Goal: Transaction & Acquisition: Purchase product/service

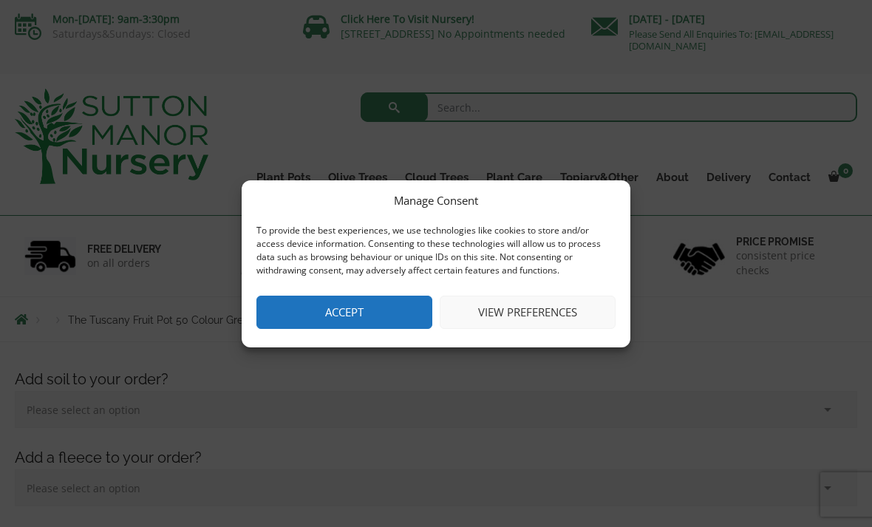
click at [378, 310] on button "Accept" at bounding box center [345, 312] width 176 height 33
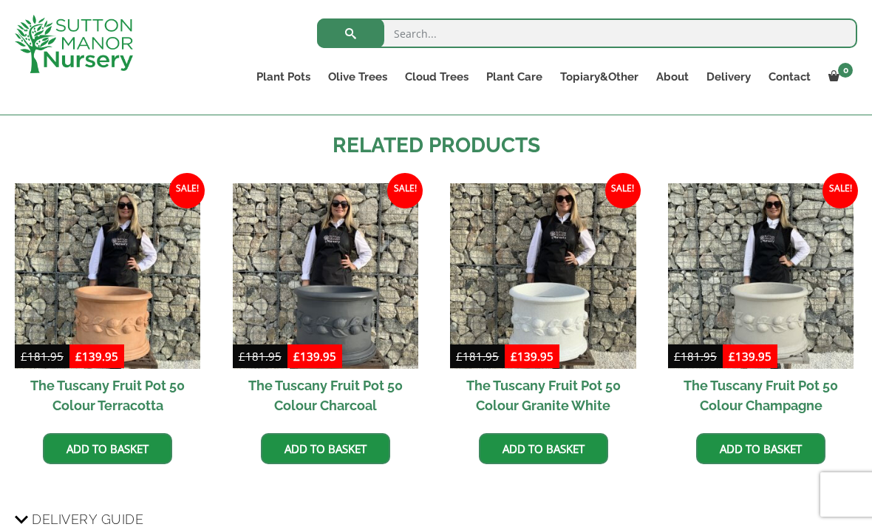
scroll to position [1207, 0]
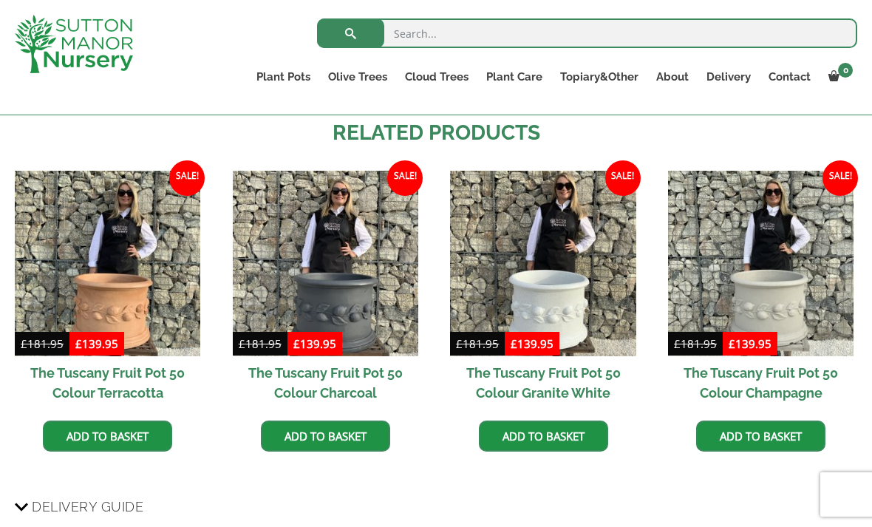
click at [145, 421] on link "Add to basket" at bounding box center [107, 436] width 129 height 31
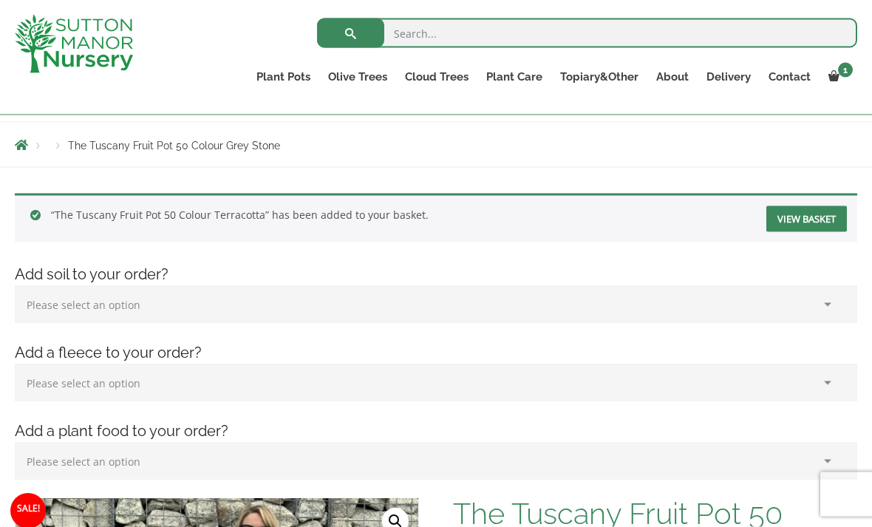
scroll to position [113, 0]
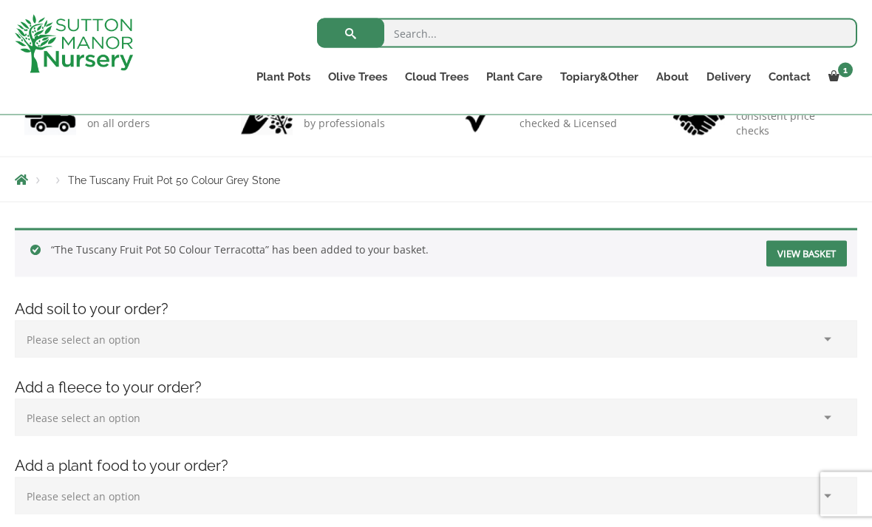
click at [816, 252] on link "View basket" at bounding box center [807, 254] width 81 height 26
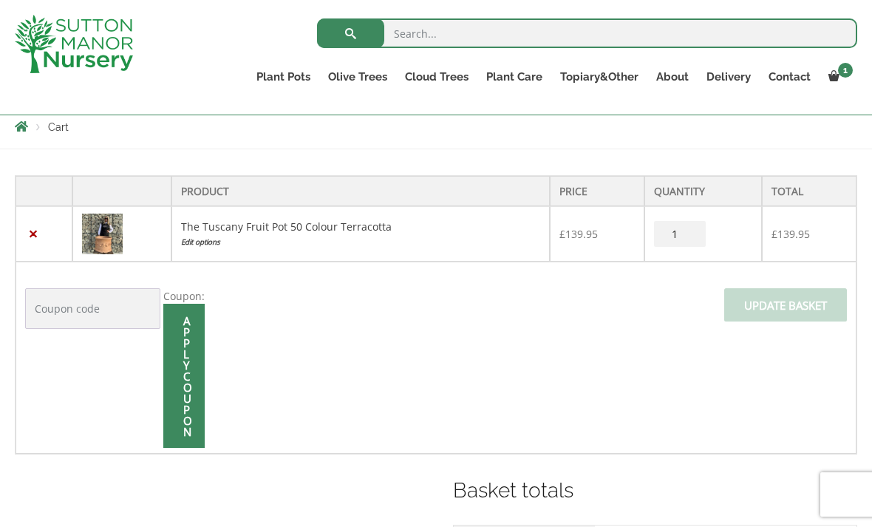
scroll to position [278, 0]
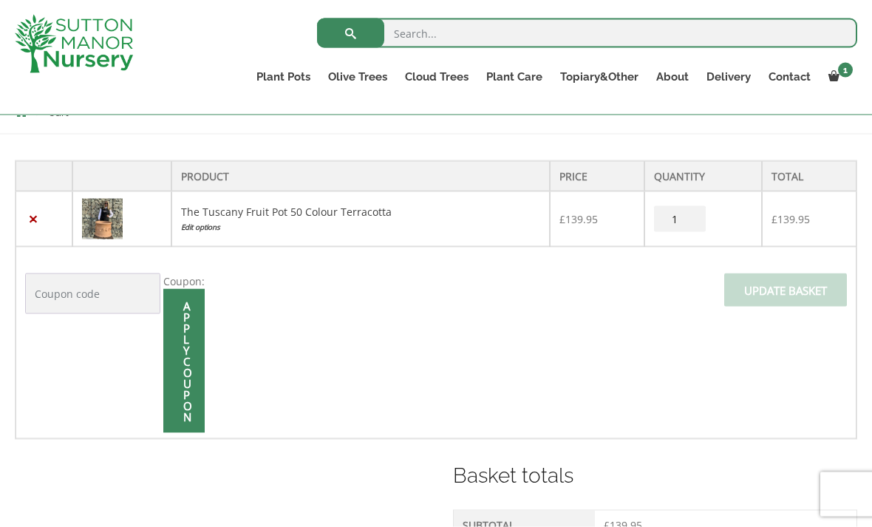
click at [696, 218] on input "1" at bounding box center [680, 219] width 52 height 26
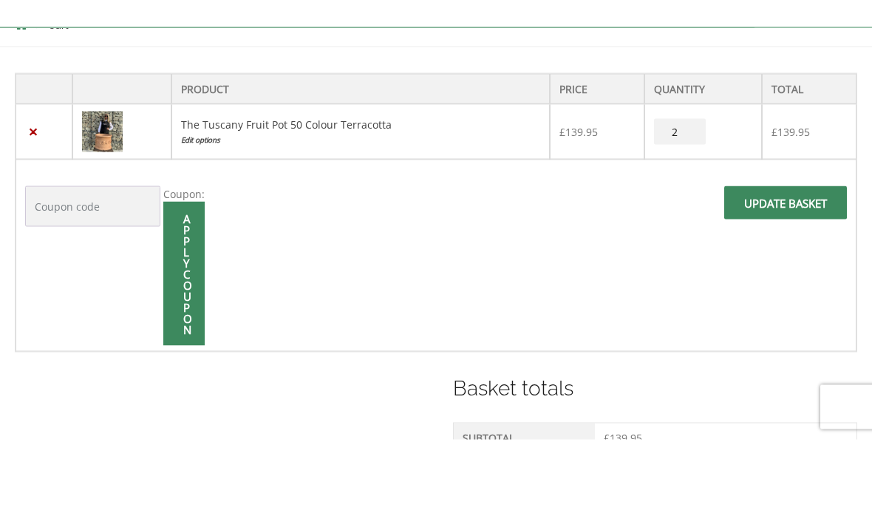
type input "2"
click at [797, 274] on input "Update basket" at bounding box center [785, 290] width 123 height 33
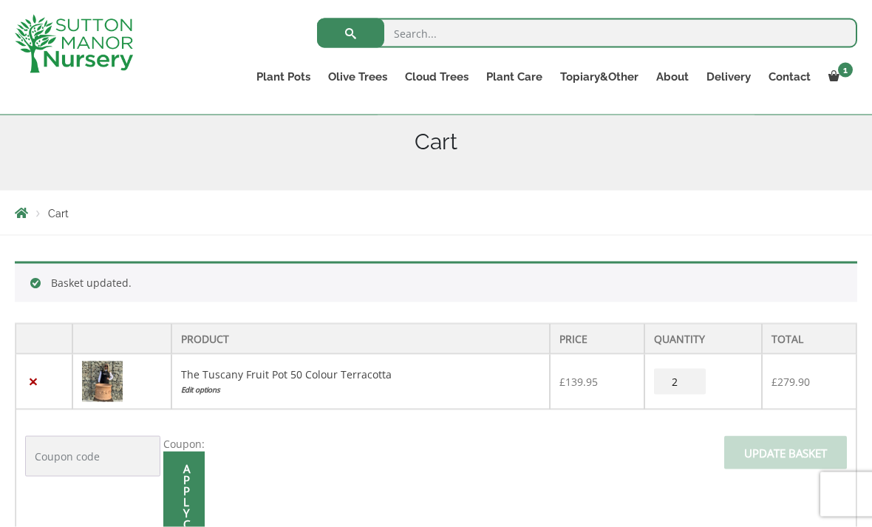
scroll to position [254, 0]
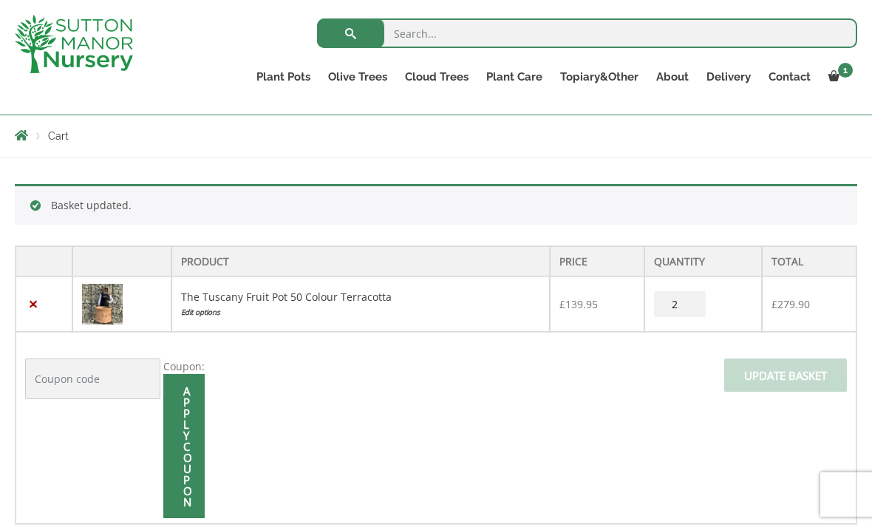
click at [699, 308] on input "2" at bounding box center [680, 304] width 52 height 26
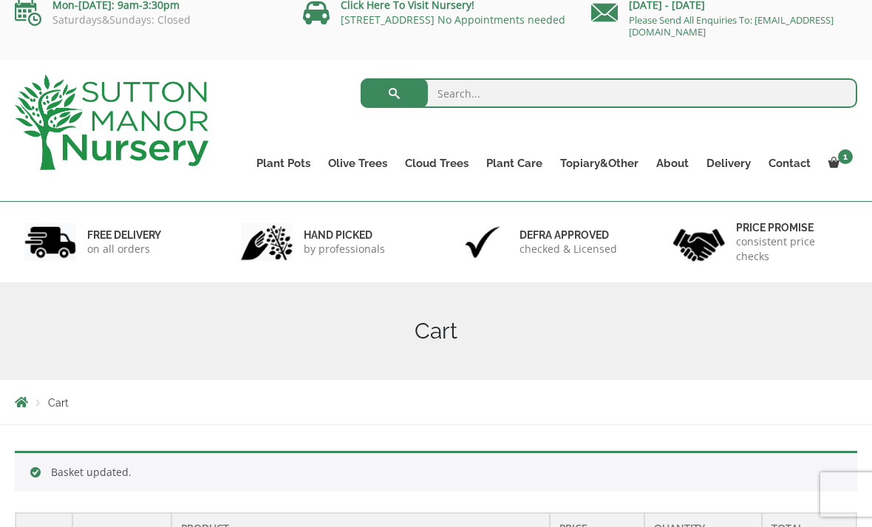
scroll to position [0, 0]
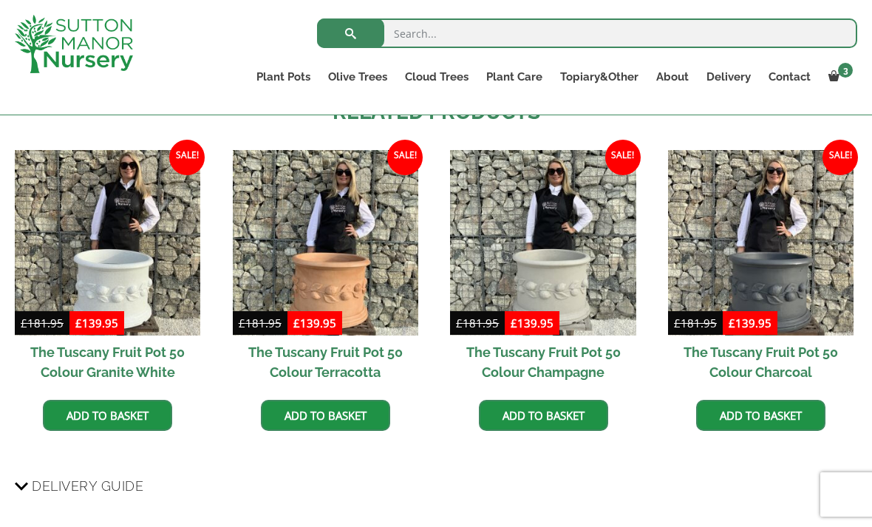
click at [359, 336] on h2 "The Tuscany Fruit Pot 50 Colour Terracotta" at bounding box center [326, 362] width 186 height 53
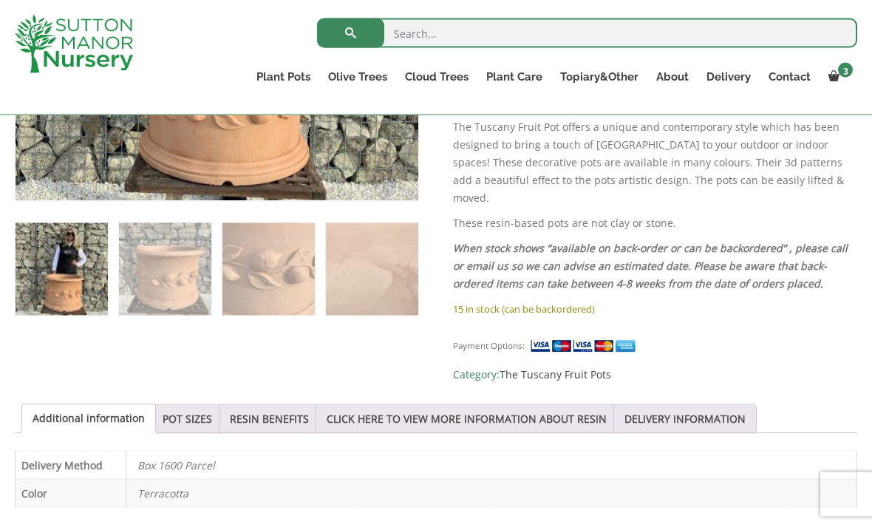
scroll to position [782, 0]
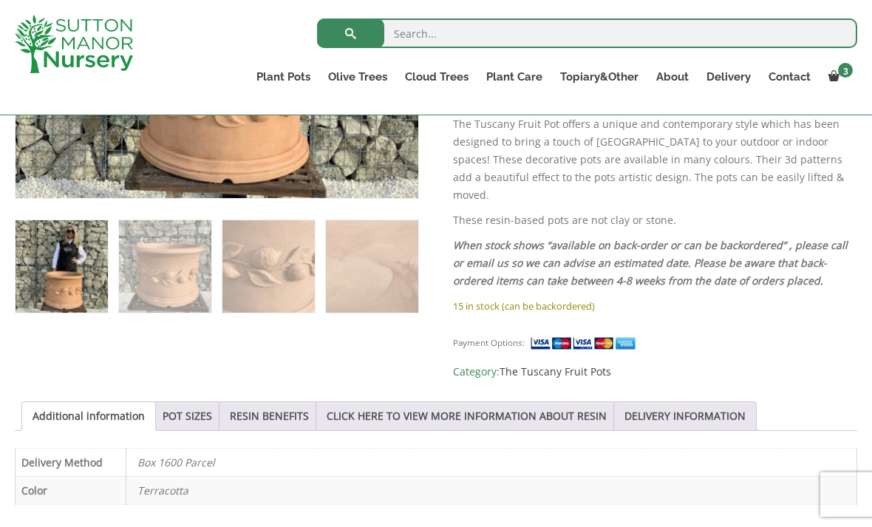
click at [197, 402] on link "POT SIZES" at bounding box center [188, 416] width 50 height 28
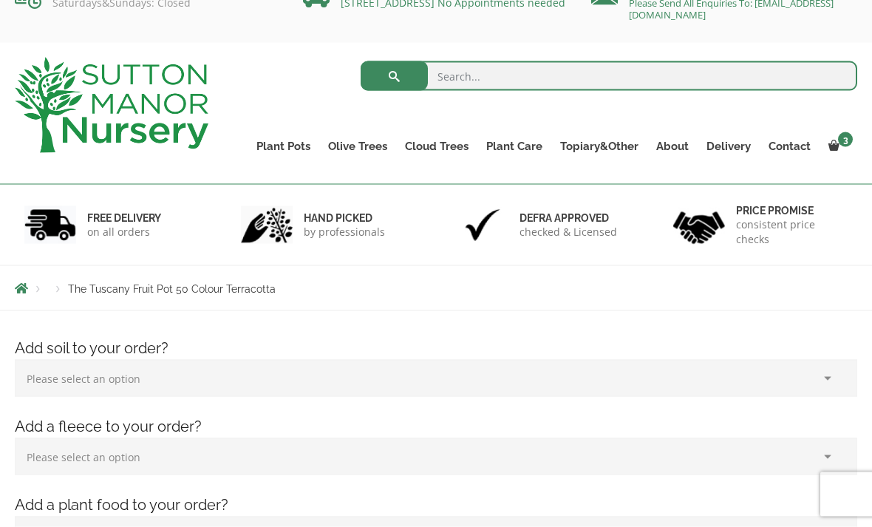
scroll to position [27, 0]
